Goal: Information Seeking & Learning: Learn about a topic

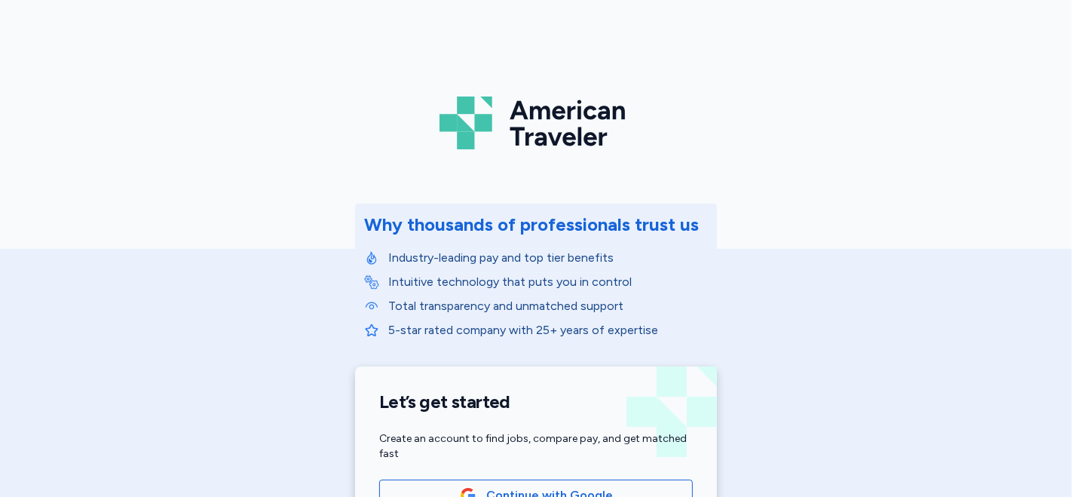
scroll to position [251, 0]
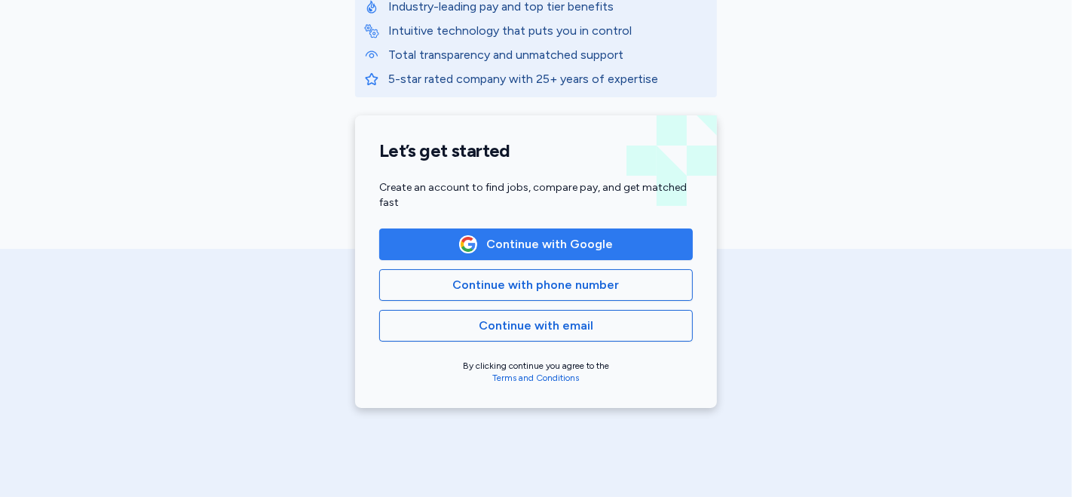
click at [535, 246] on span "Continue with Google" at bounding box center [549, 244] width 127 height 18
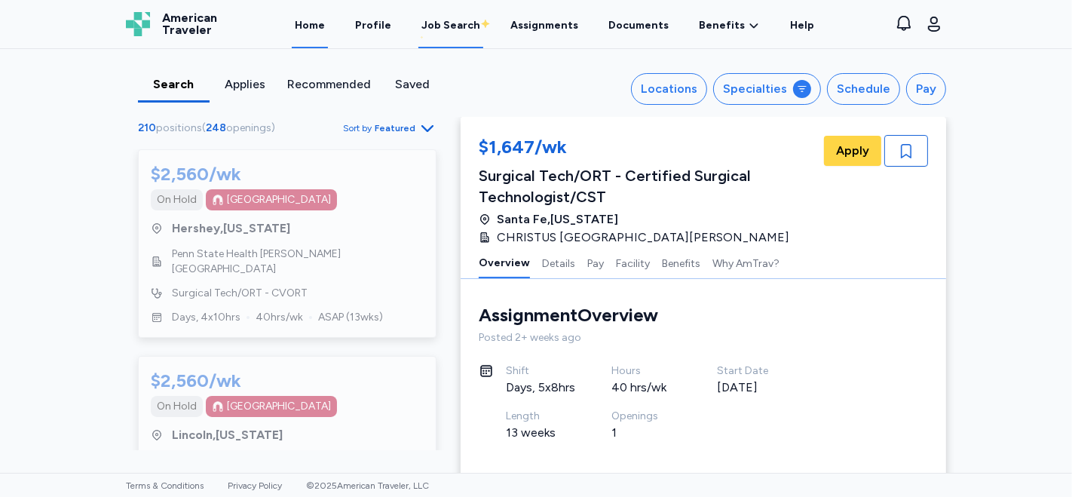
click at [320, 29] on link "Home" at bounding box center [310, 25] width 36 height 47
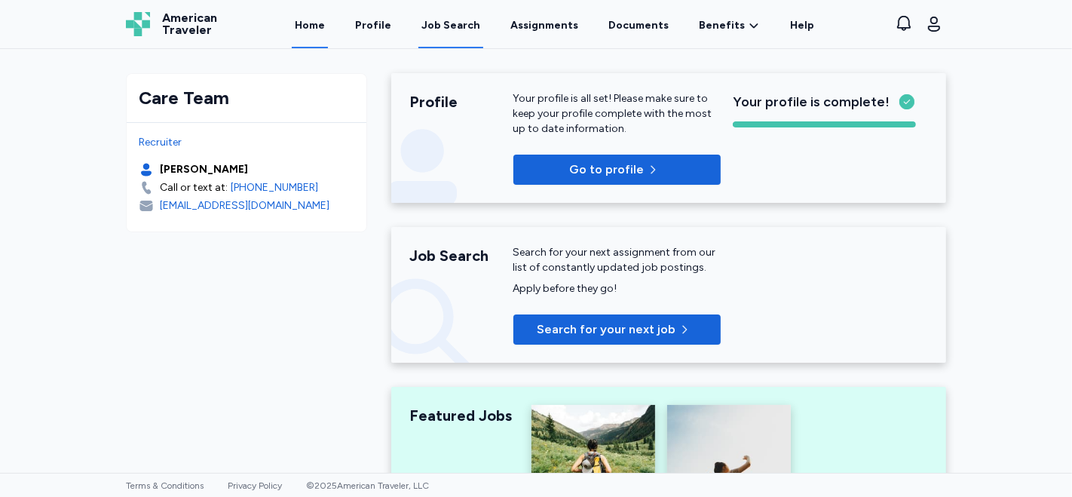
click at [458, 26] on div "Job Search" at bounding box center [450, 25] width 59 height 15
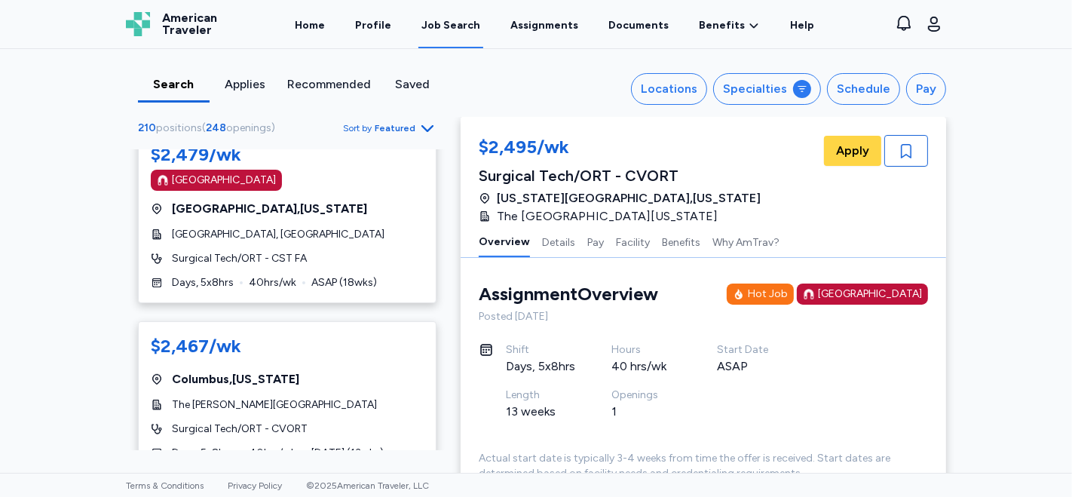
scroll to position [5154, 0]
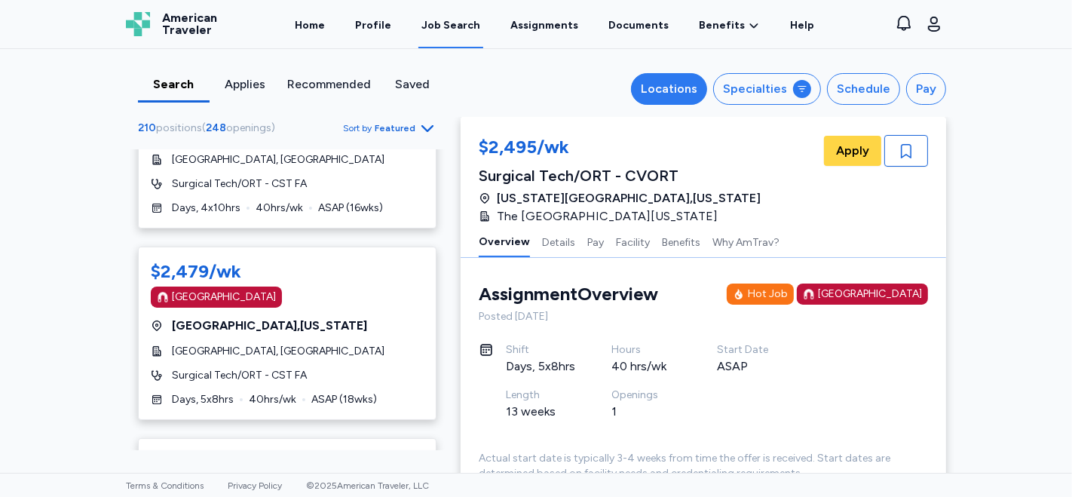
click at [697, 94] on div "Locations" at bounding box center [669, 89] width 57 height 18
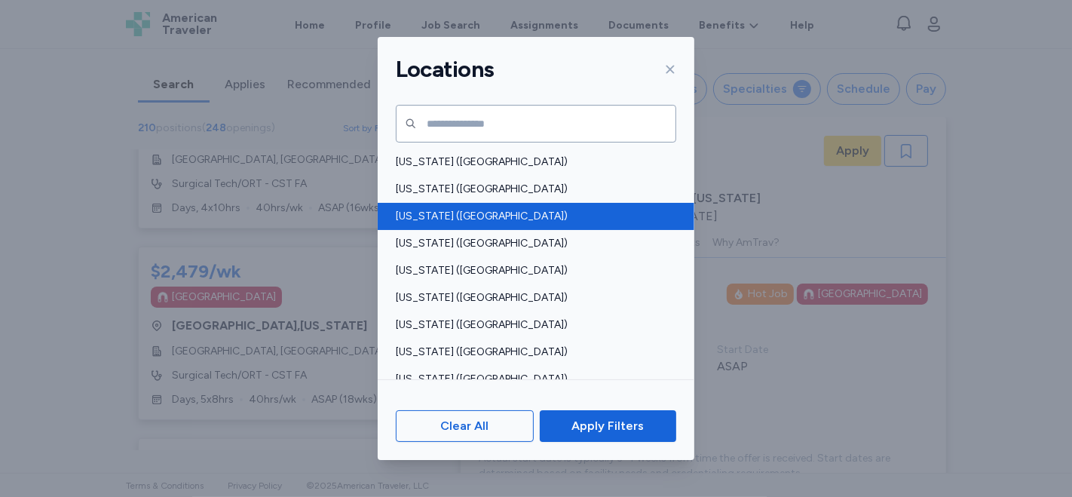
click at [455, 214] on span "[US_STATE] ([GEOGRAPHIC_DATA])" at bounding box center [531, 216] width 271 height 15
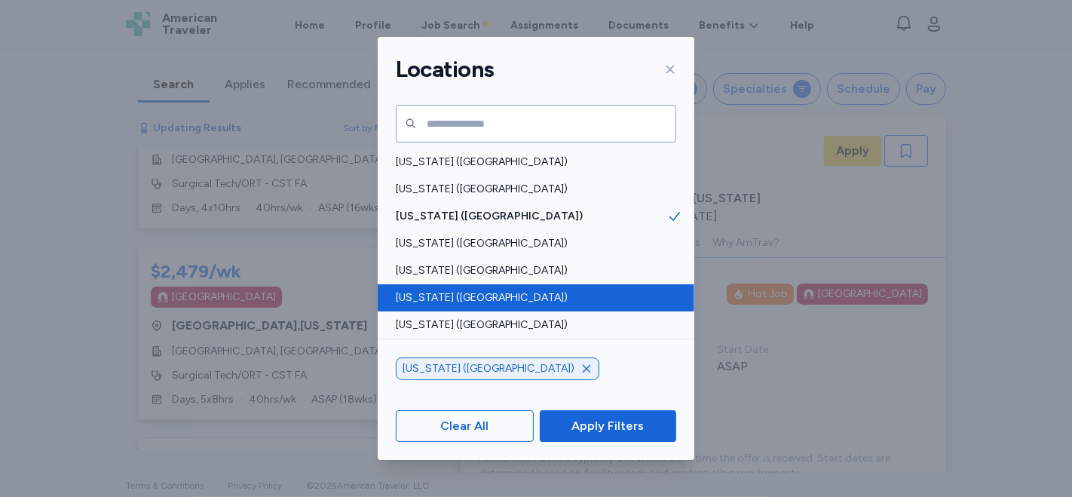
click at [460, 290] on span "[US_STATE] ([GEOGRAPHIC_DATA])" at bounding box center [531, 297] width 271 height 15
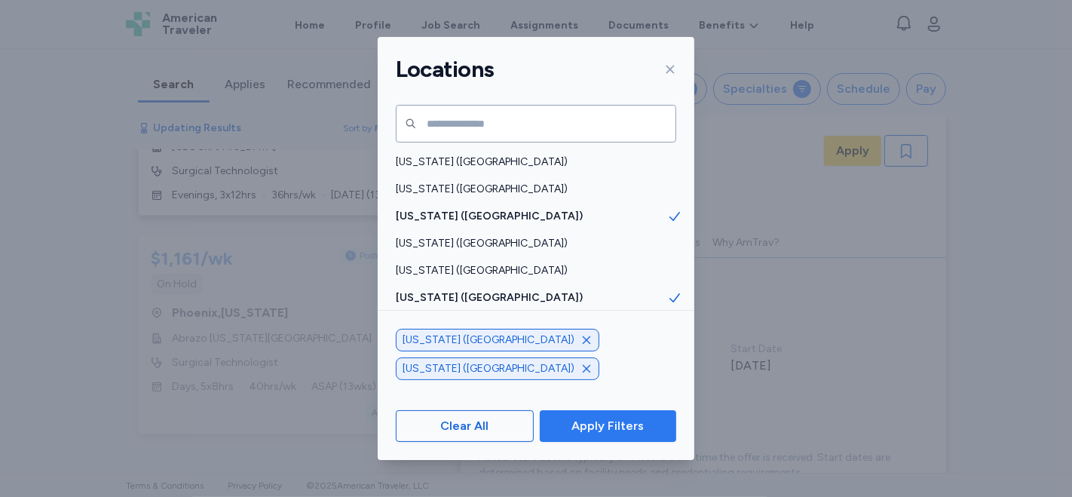
scroll to position [1546, 0]
click at [591, 424] on span "Apply Filters" at bounding box center [607, 426] width 72 height 18
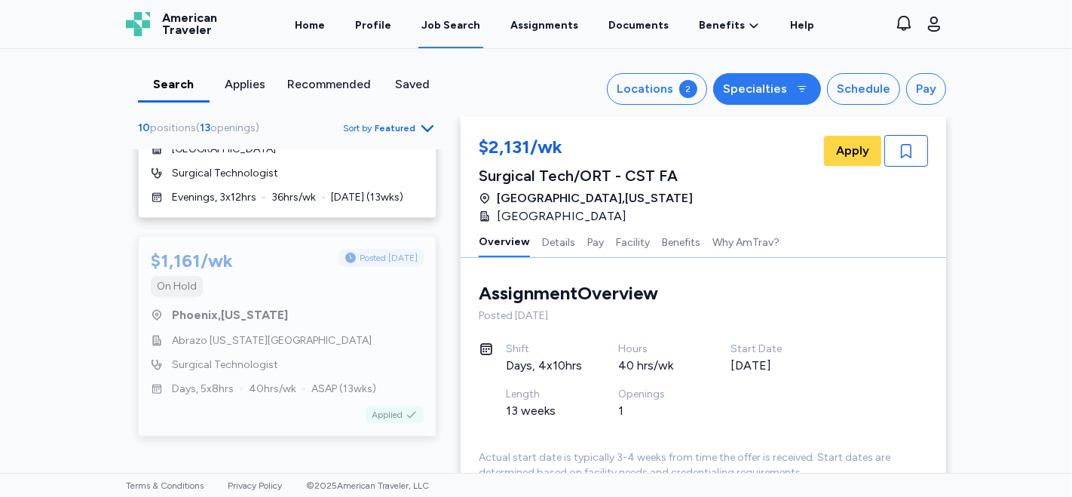
click at [749, 91] on div "Specialties" at bounding box center [755, 89] width 64 height 18
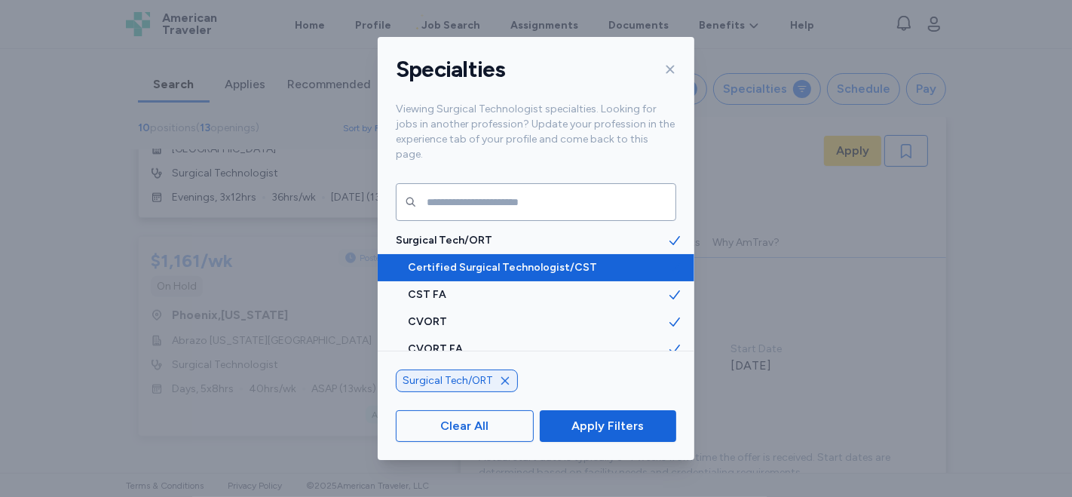
click at [592, 260] on span "Certified Surgical Technologist/CST" at bounding box center [537, 267] width 259 height 15
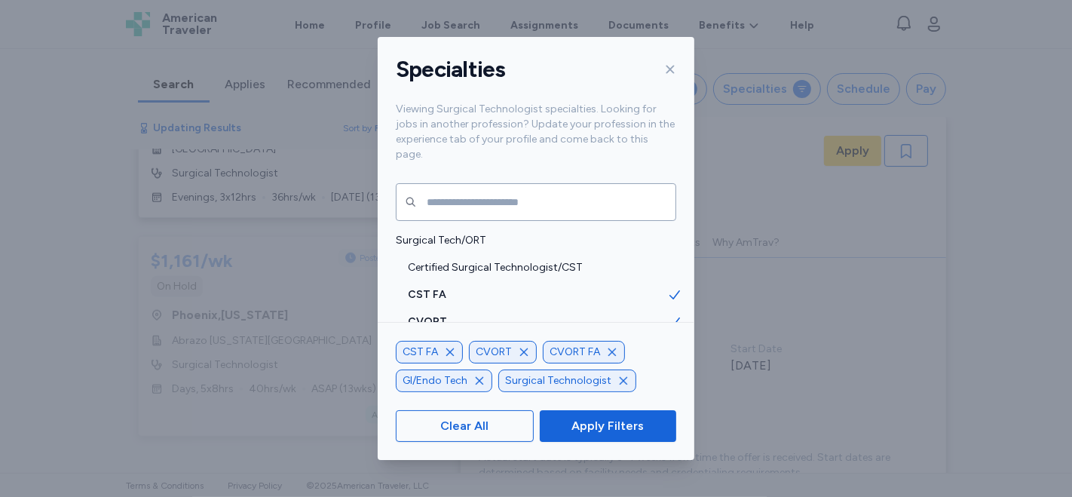
scroll to position [1339, 0]
click at [609, 350] on icon "button" at bounding box center [612, 352] width 12 height 12
click at [523, 350] on icon "button" at bounding box center [524, 352] width 12 height 12
click at [453, 354] on icon "button" at bounding box center [450, 352] width 12 height 12
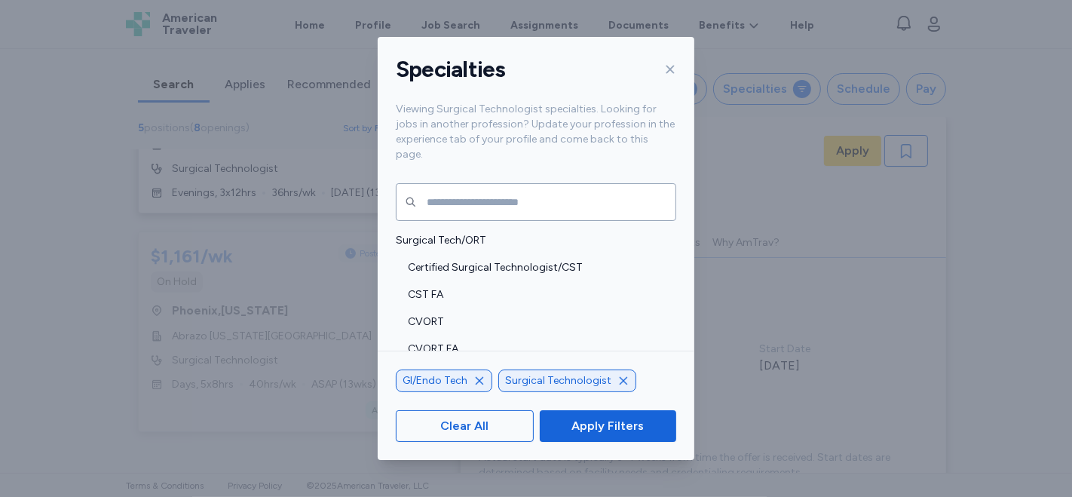
scroll to position [624, 0]
click at [476, 382] on icon "button" at bounding box center [480, 380] width 8 height 8
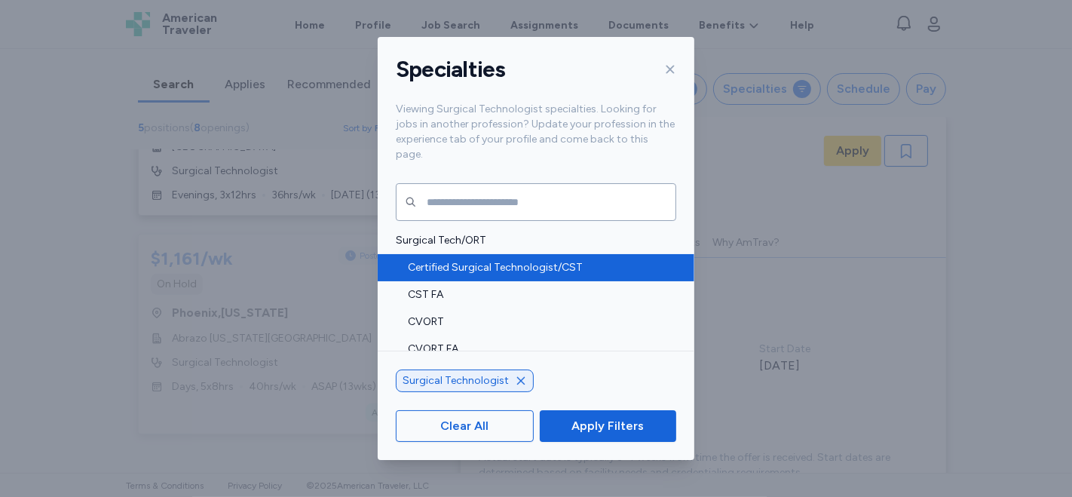
click at [539, 260] on span "Certified Surgical Technologist/CST" at bounding box center [537, 267] width 259 height 15
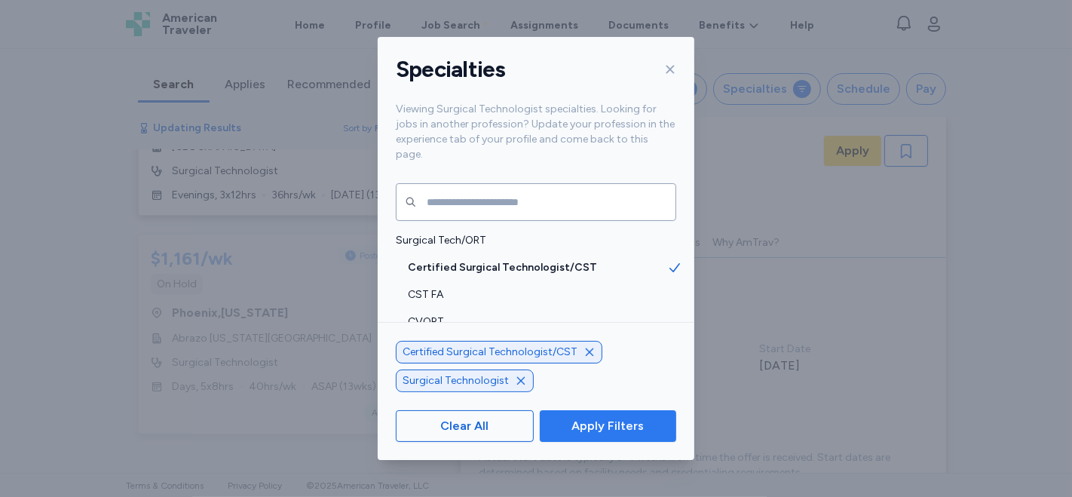
scroll to position [830, 0]
click at [599, 427] on span "Apply Filters" at bounding box center [607, 426] width 72 height 18
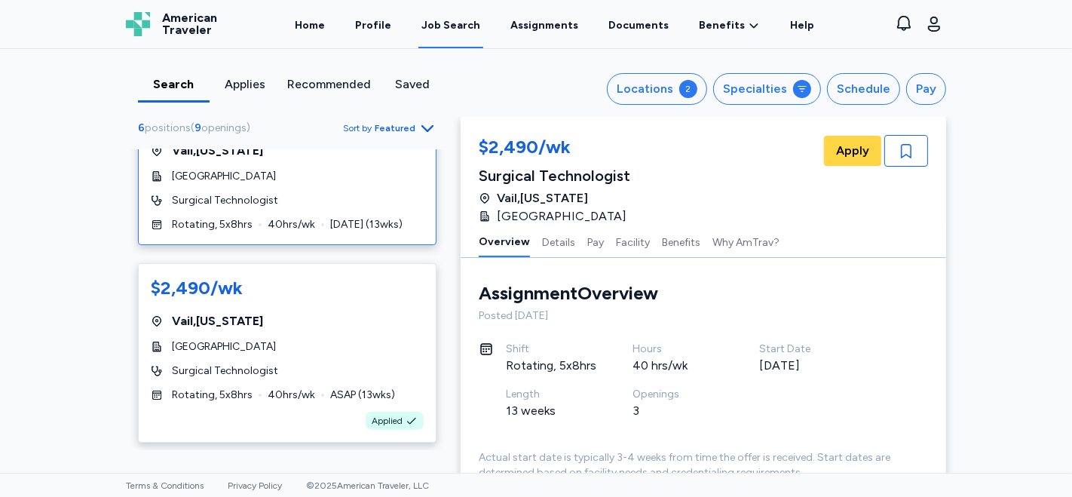
scroll to position [0, 0]
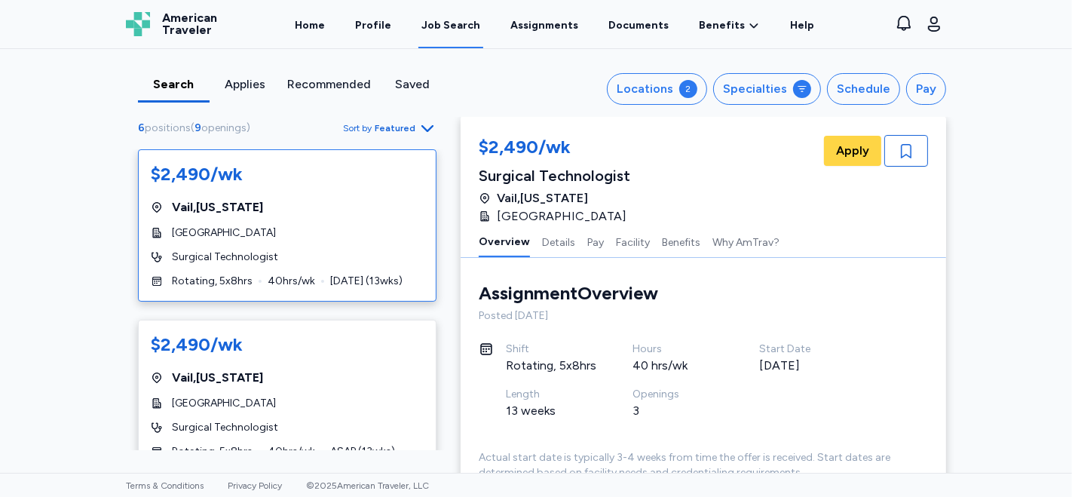
click at [405, 86] on div "Saved" at bounding box center [413, 84] width 60 height 18
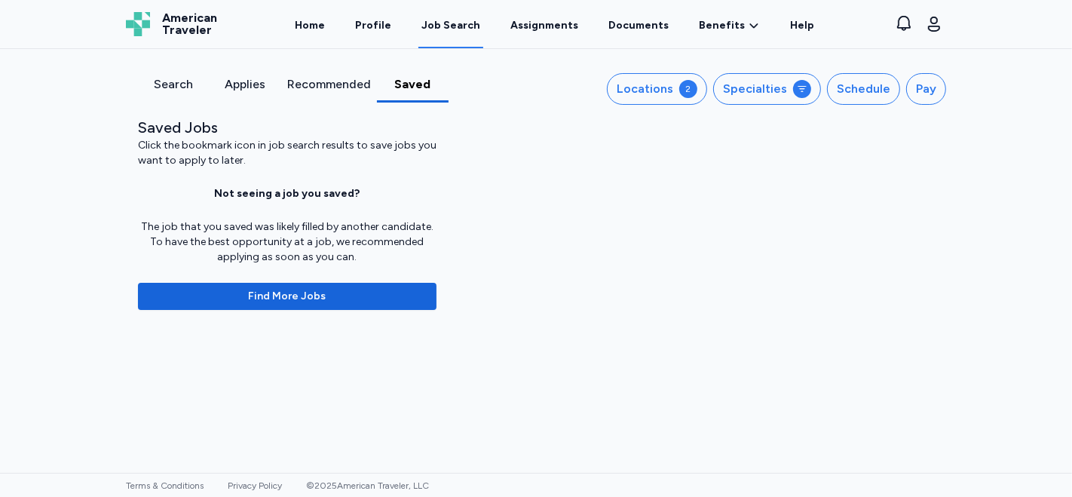
click at [339, 88] on div "Recommended" at bounding box center [329, 84] width 84 height 18
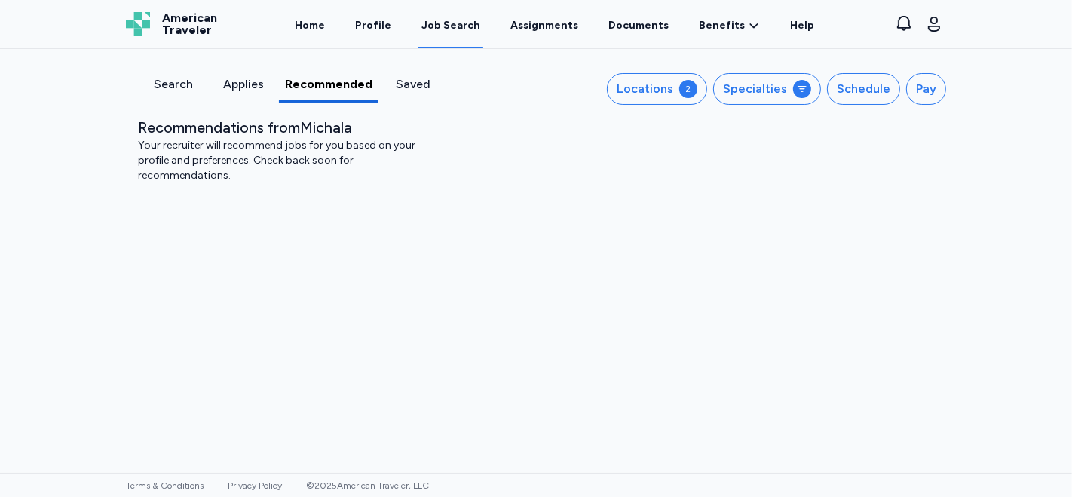
click at [258, 85] on div "Applies" at bounding box center [243, 84] width 58 height 18
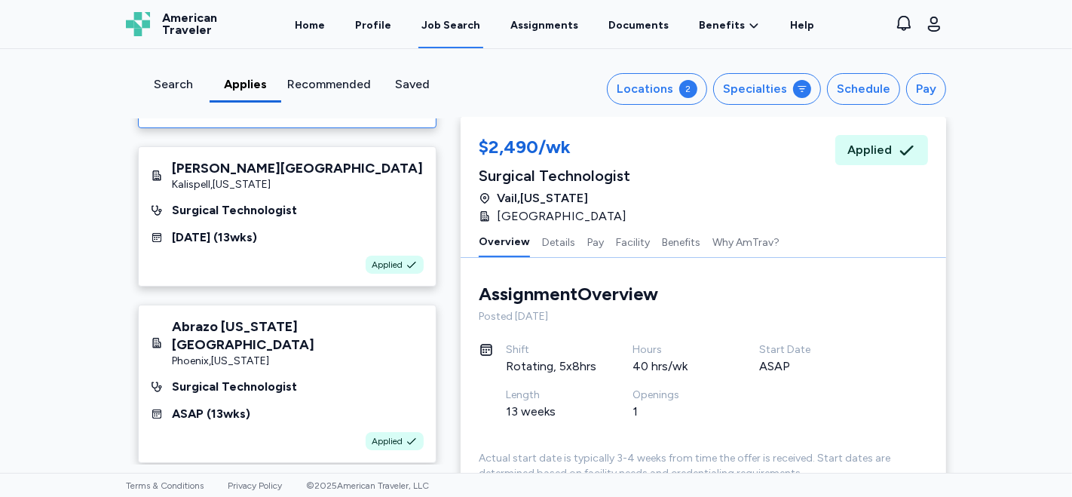
scroll to position [131, 0]
click at [295, 355] on div "Abrazo [US_STATE][GEOGRAPHIC_DATA] [GEOGRAPHIC_DATA] , [US_STATE] Surgical Tech…" at bounding box center [287, 383] width 298 height 158
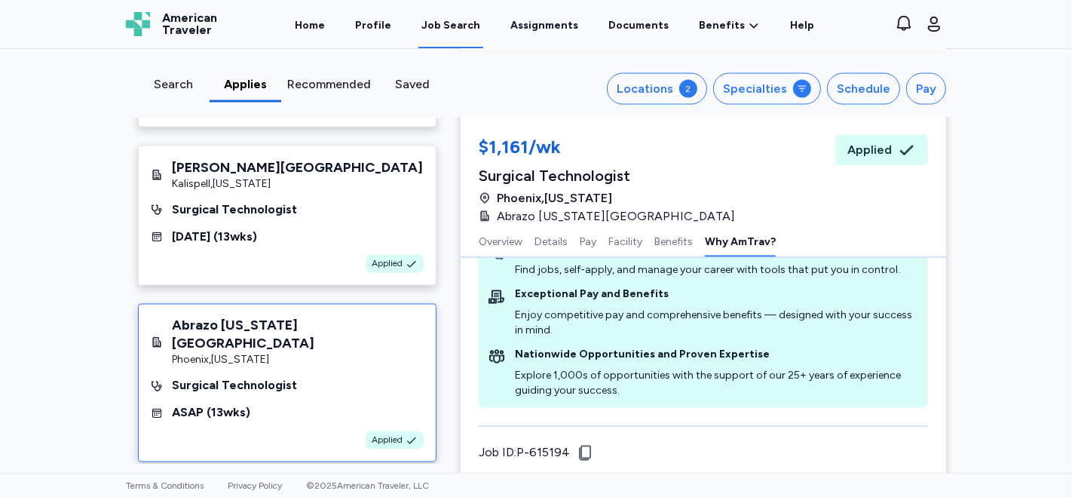
scroll to position [2232, 0]
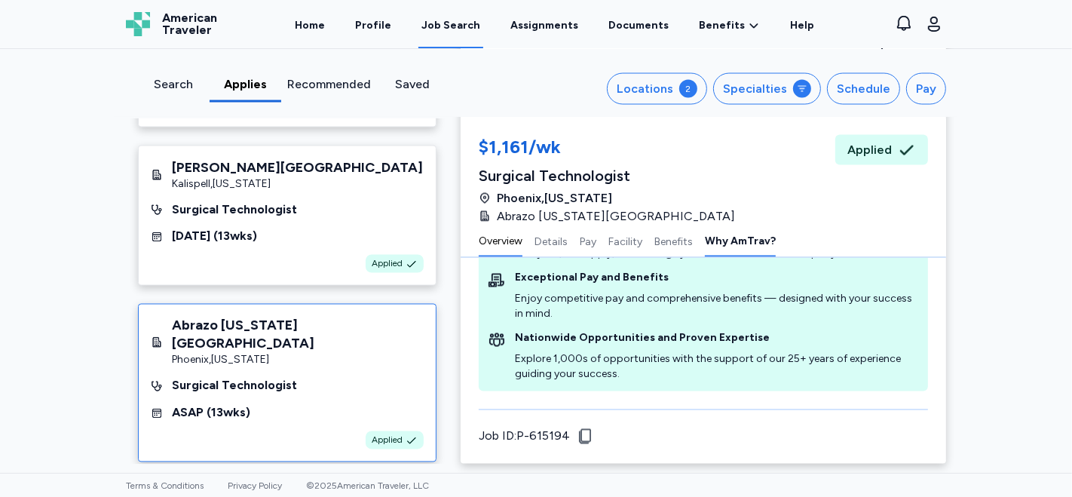
click at [493, 244] on button "Overview" at bounding box center [501, 241] width 44 height 32
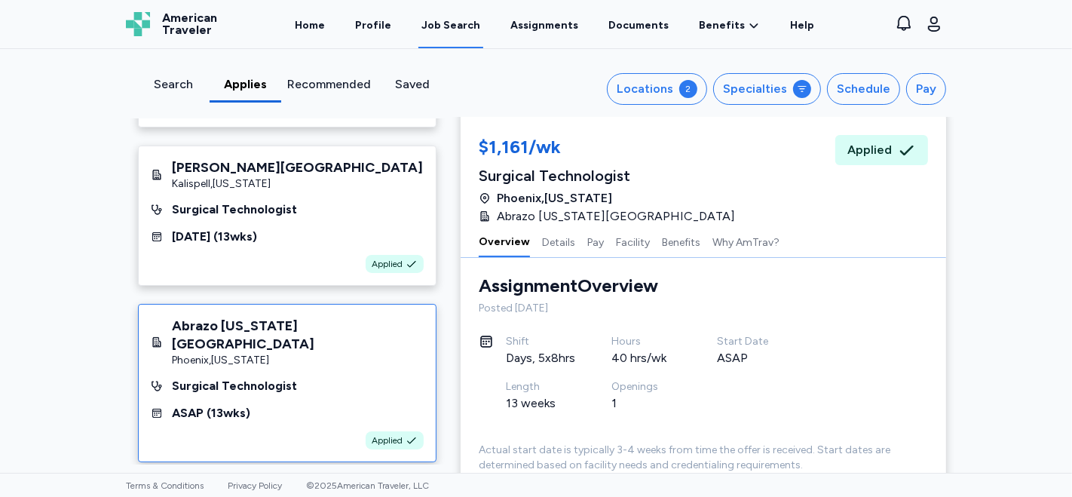
scroll to position [1, 0]
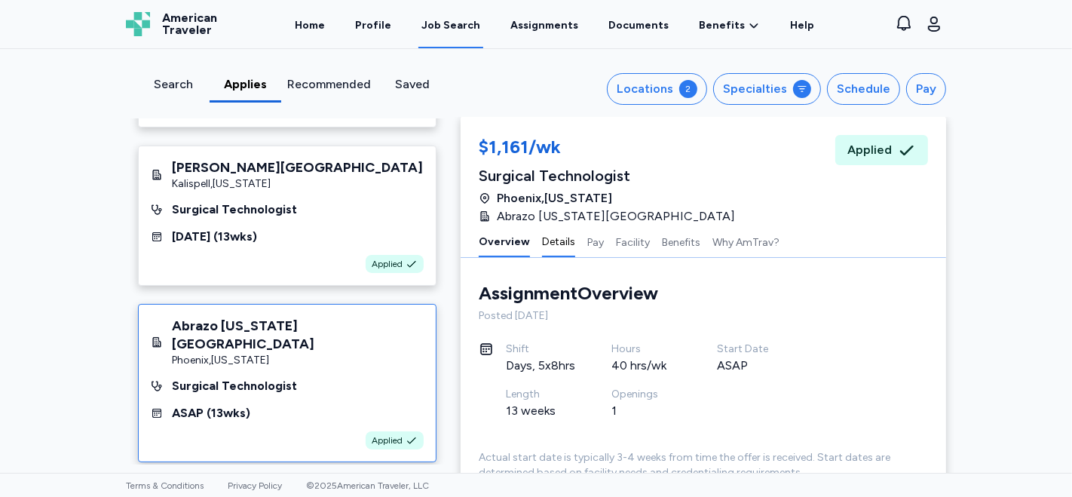
click at [546, 243] on button "Details" at bounding box center [558, 241] width 33 height 32
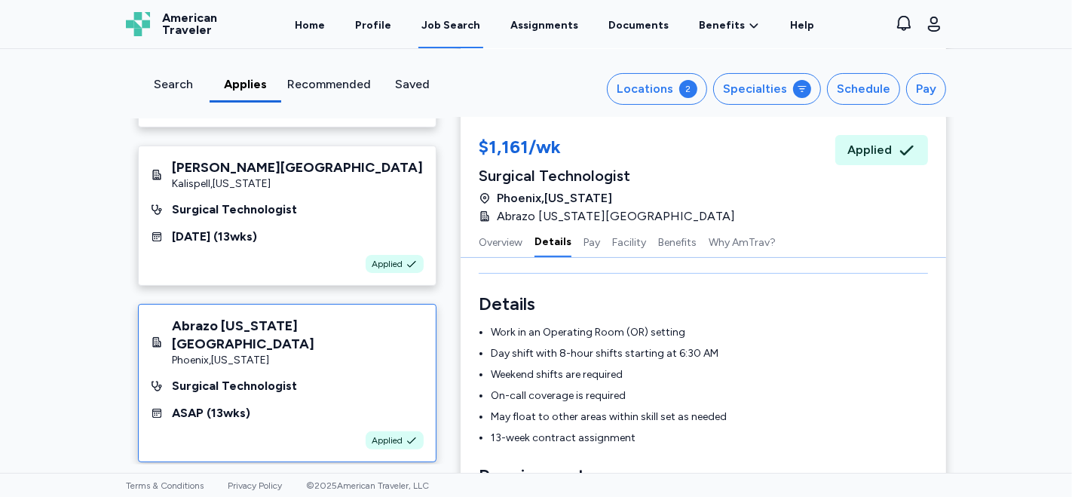
scroll to position [237, 0]
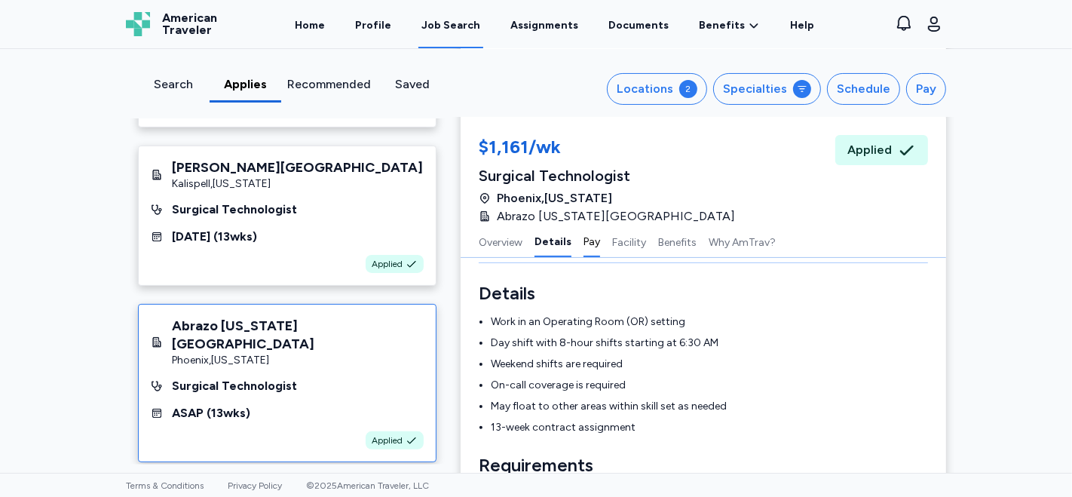
click at [585, 242] on button "Pay" at bounding box center [591, 241] width 17 height 32
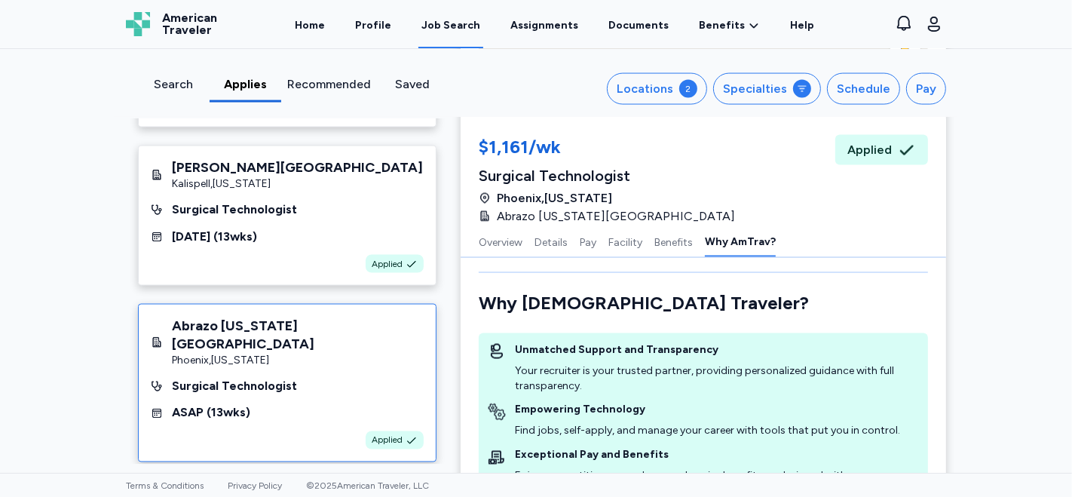
scroll to position [2127, 0]
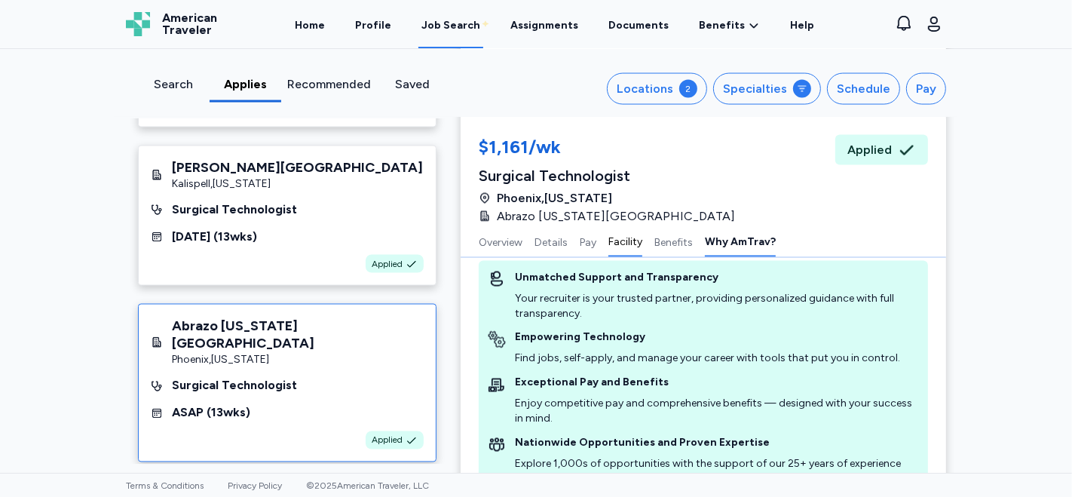
click at [622, 240] on button "Facility" at bounding box center [625, 241] width 34 height 32
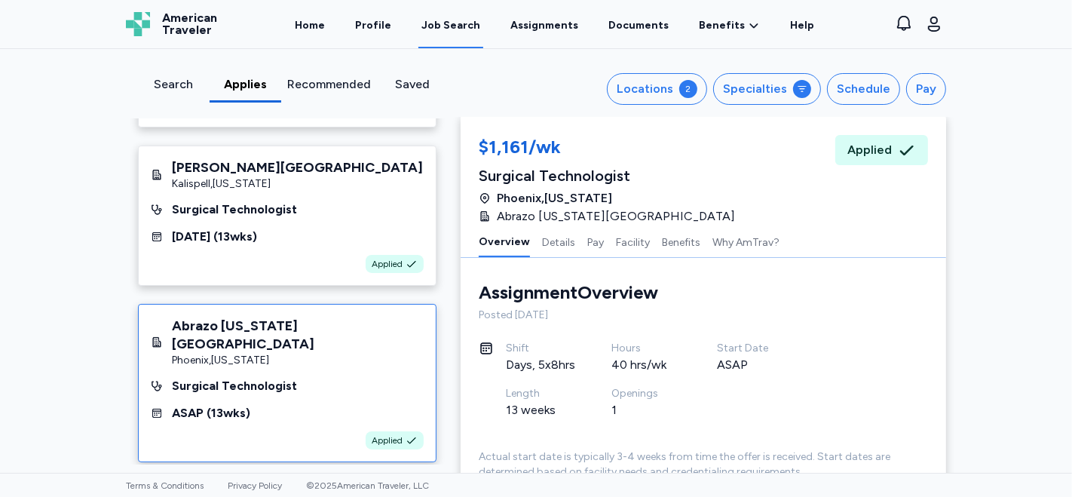
scroll to position [0, 0]
click at [620, 244] on button "Facility" at bounding box center [633, 241] width 34 height 32
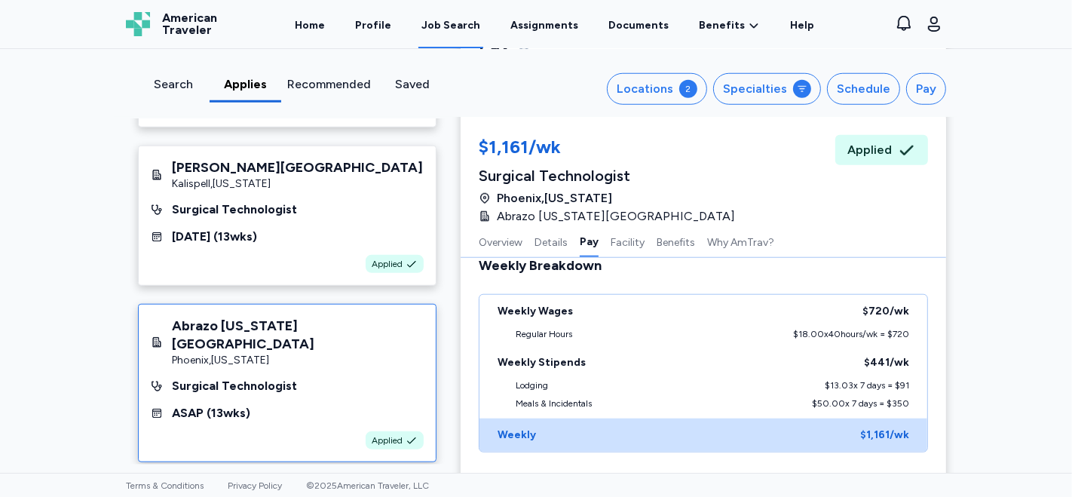
scroll to position [975, 0]
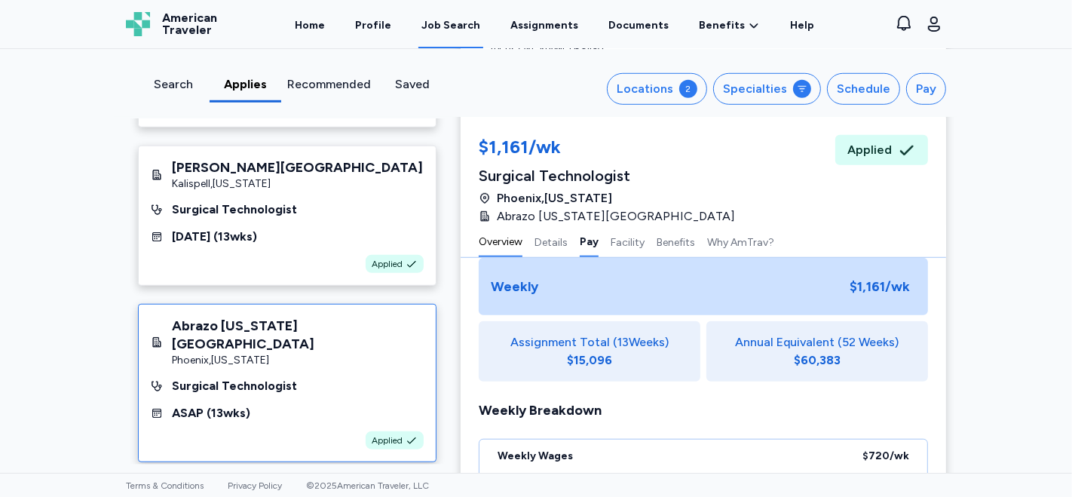
click at [500, 243] on button "Overview" at bounding box center [501, 241] width 44 height 32
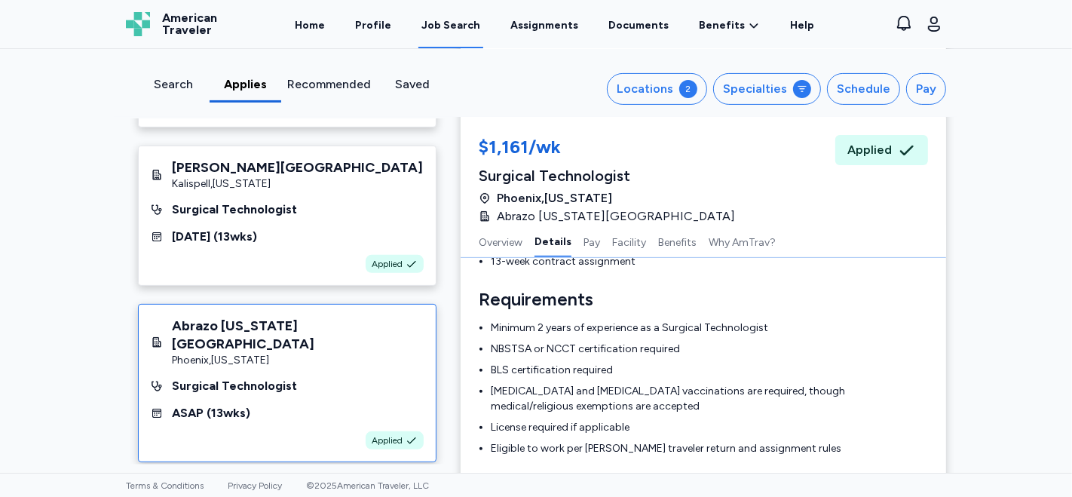
scroll to position [418, 0]
